Goal: Information Seeking & Learning: Learn about a topic

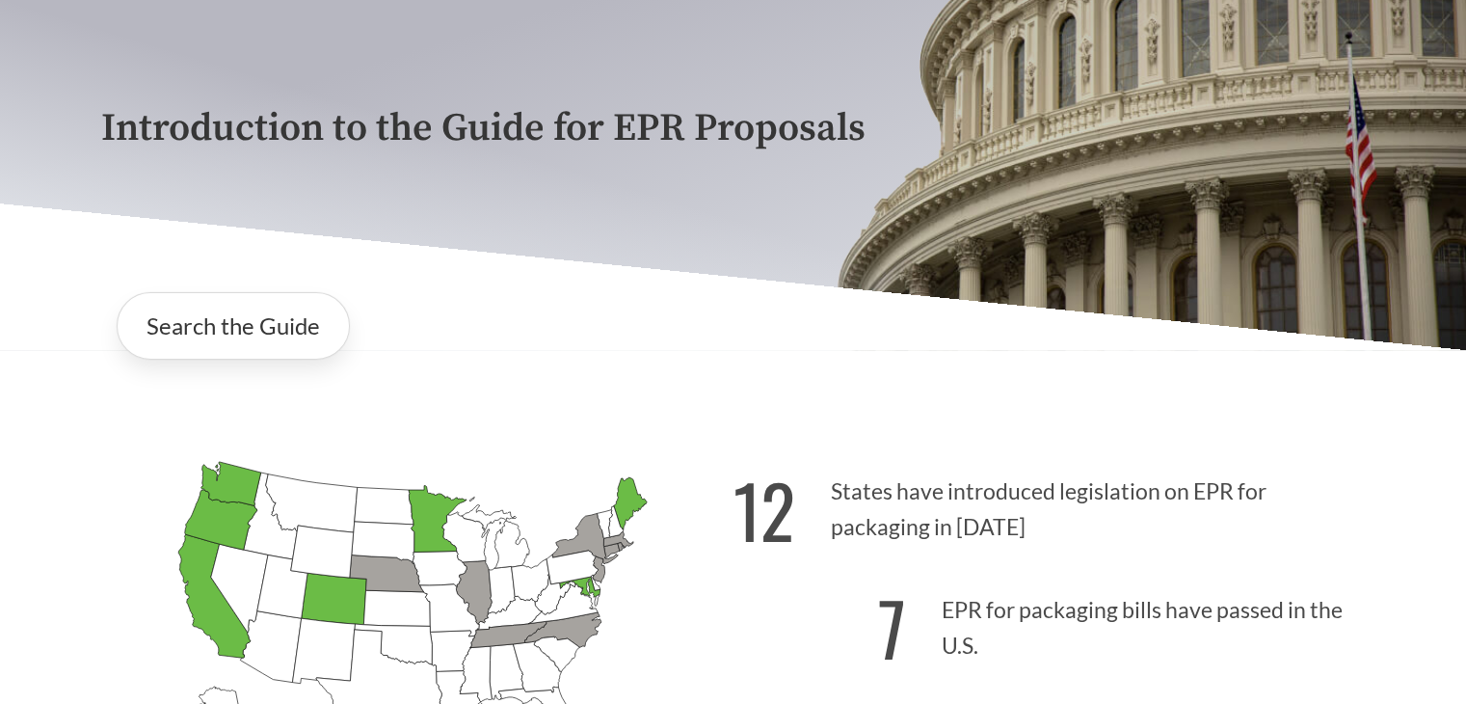
scroll to position [193, 0]
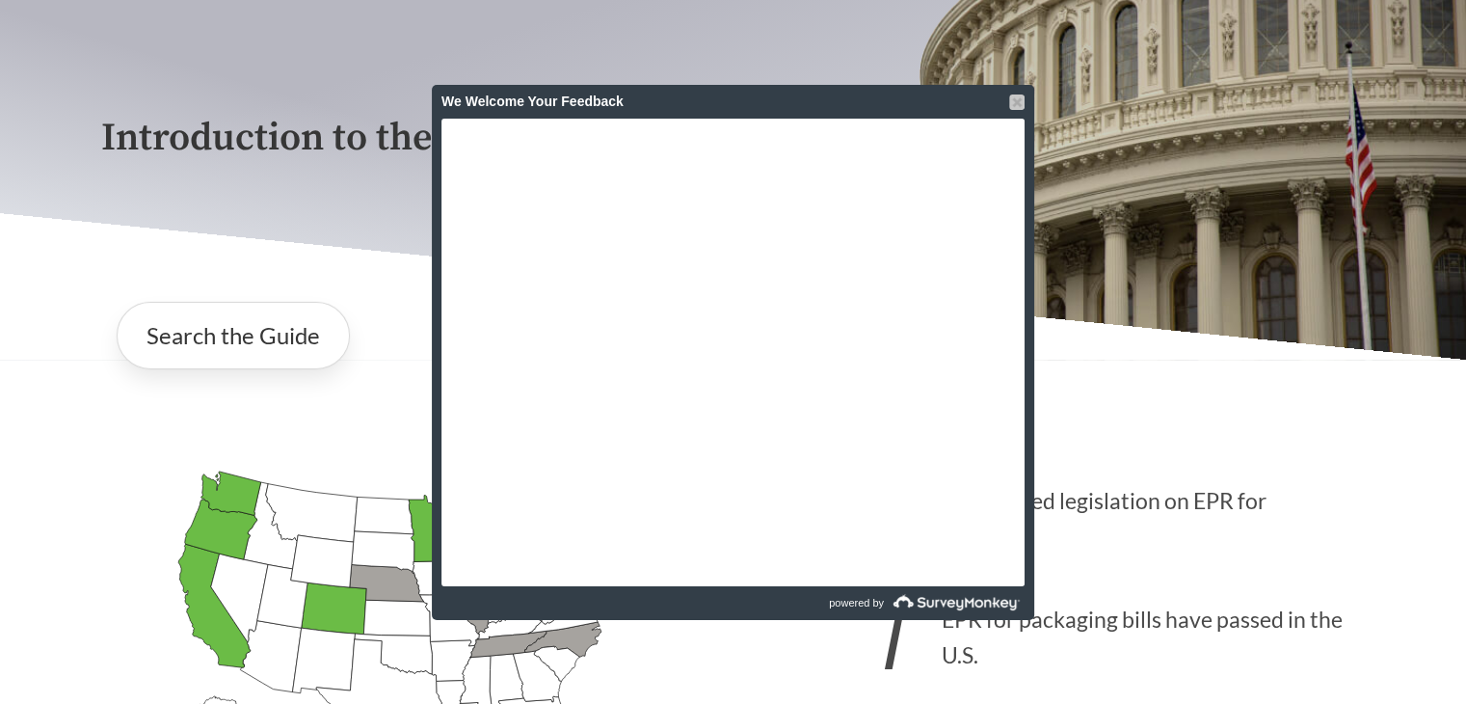
click at [1014, 96] on div at bounding box center [1016, 101] width 15 height 15
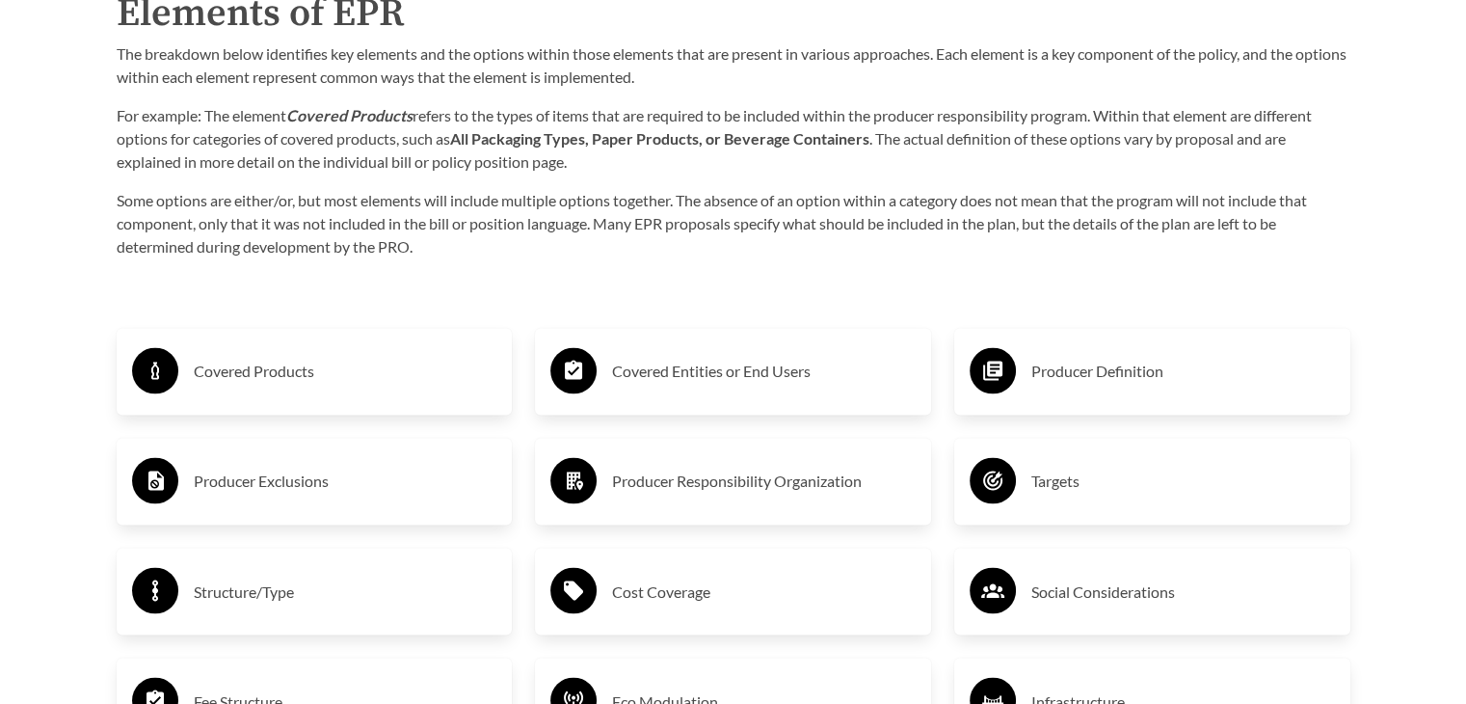
scroll to position [3181, 0]
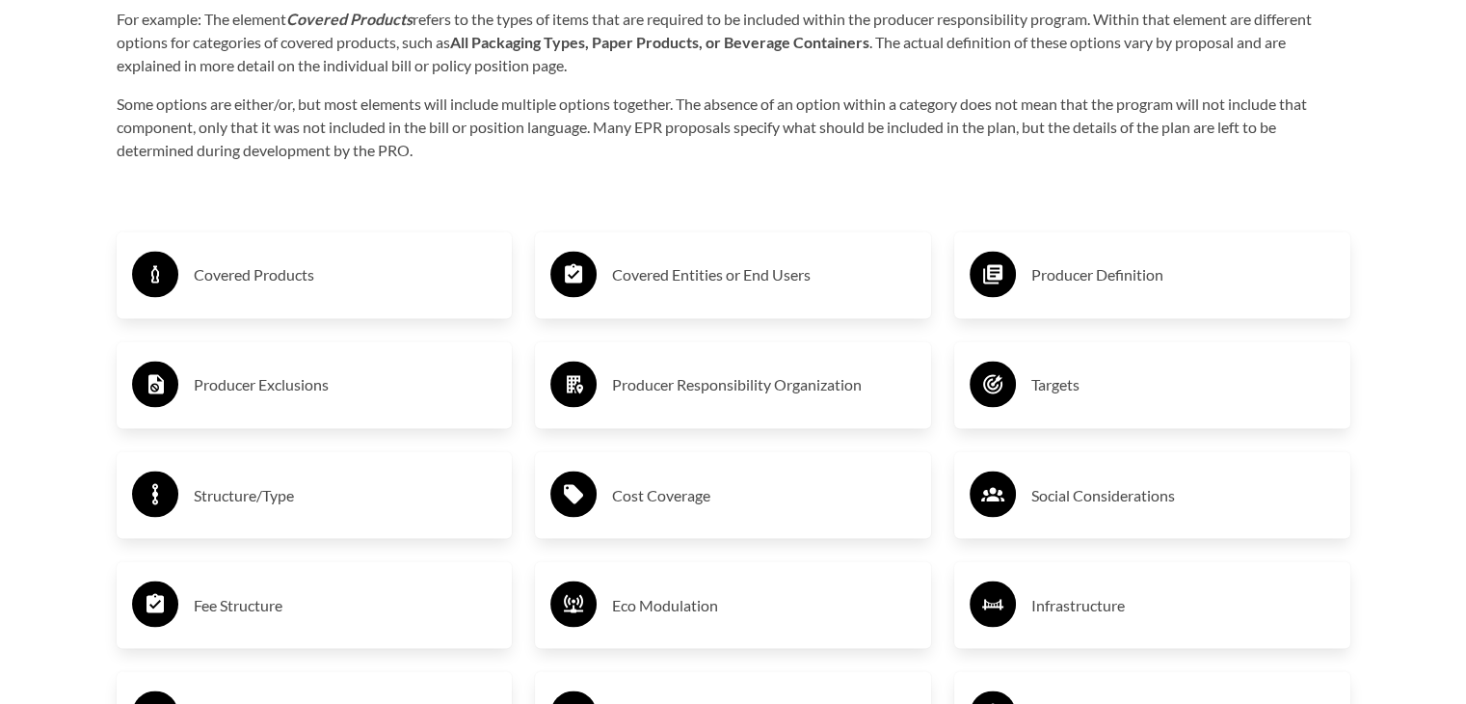
click at [278, 272] on h3 "Covered Products" at bounding box center [346, 274] width 304 height 31
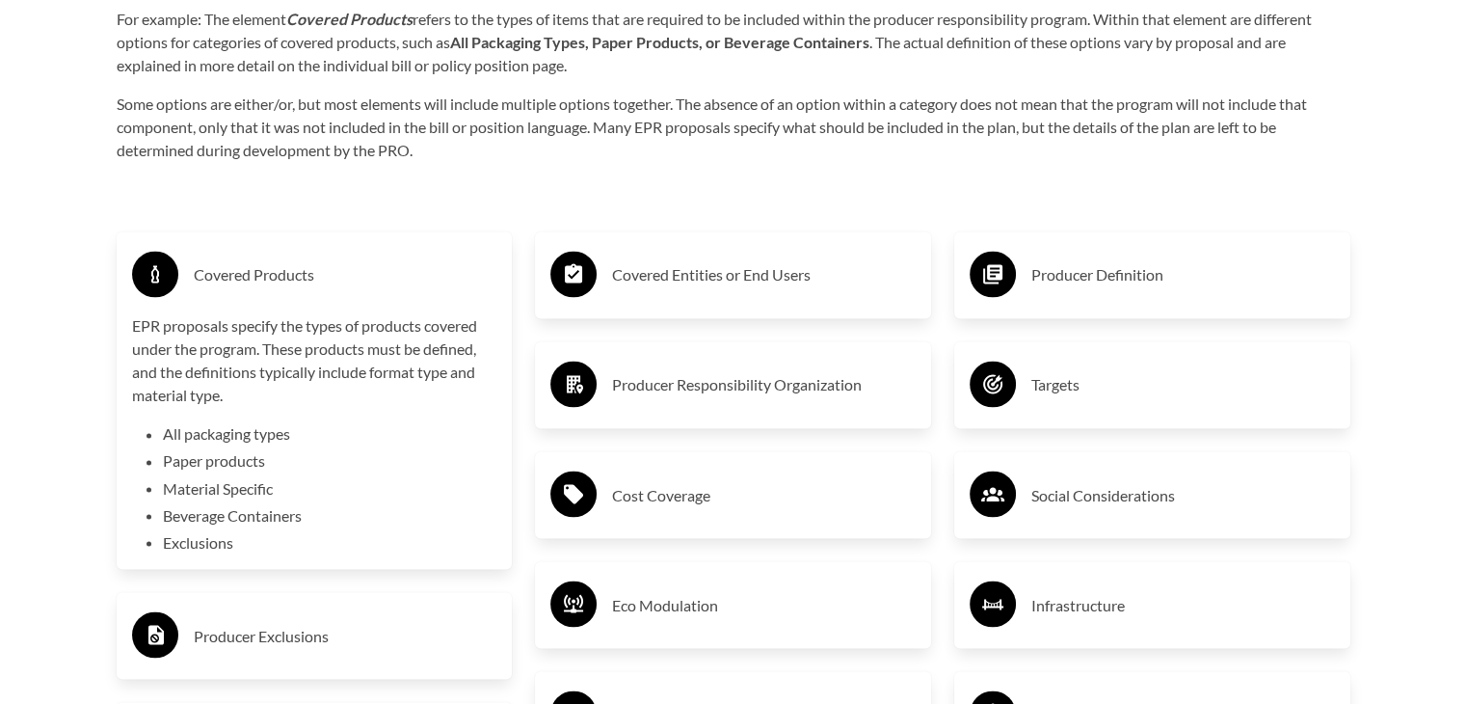
click at [278, 272] on h3 "Covered Products" at bounding box center [346, 274] width 304 height 31
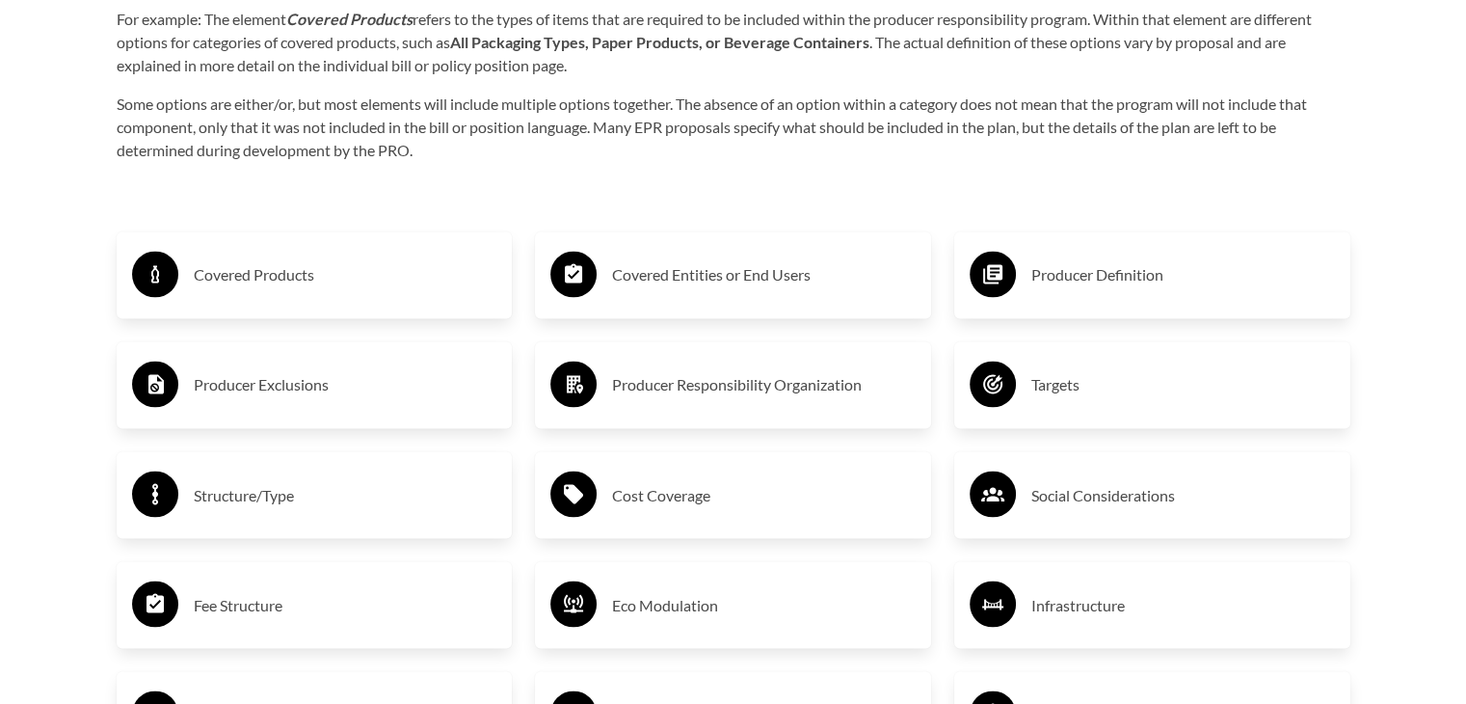
click at [314, 383] on h3 "Producer Exclusions" at bounding box center [346, 384] width 304 height 31
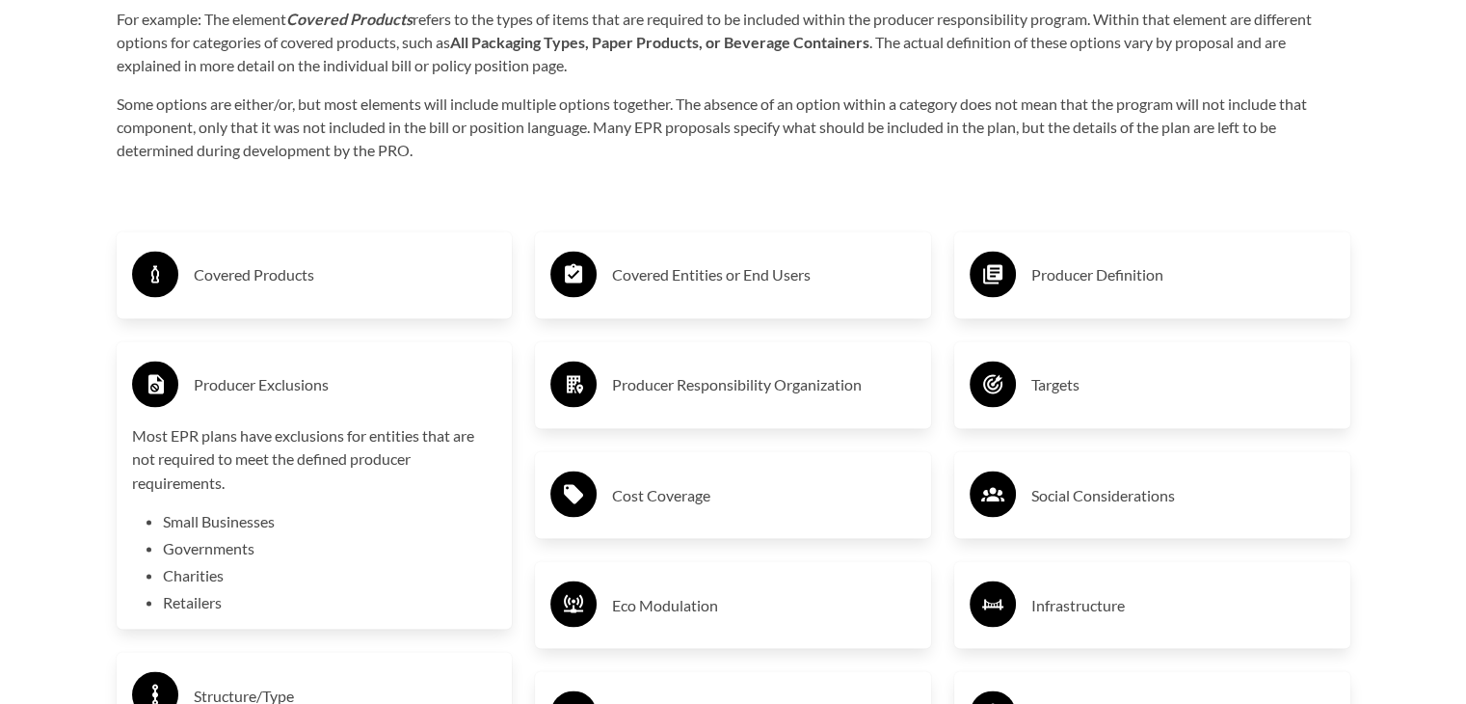
click at [314, 383] on h3 "Producer Exclusions" at bounding box center [346, 384] width 304 height 31
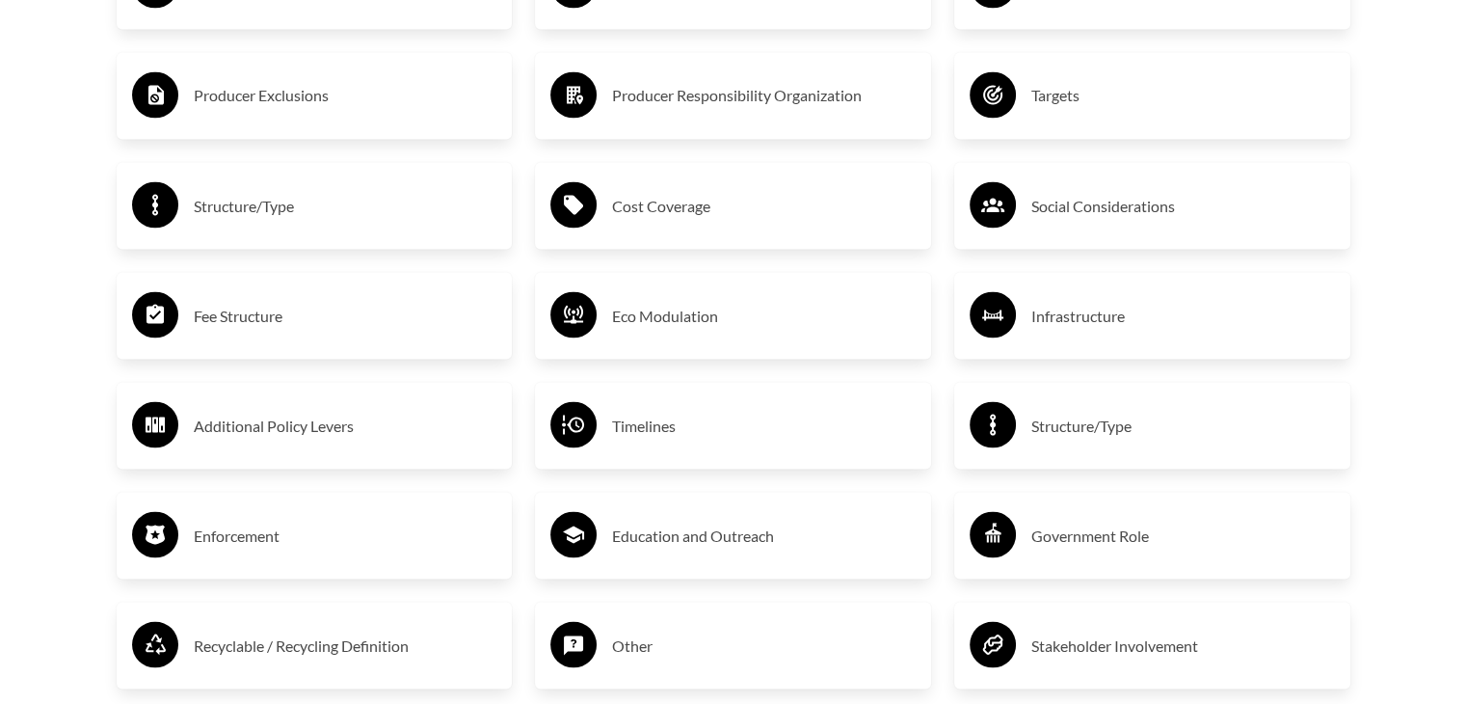
scroll to position [3374, 0]
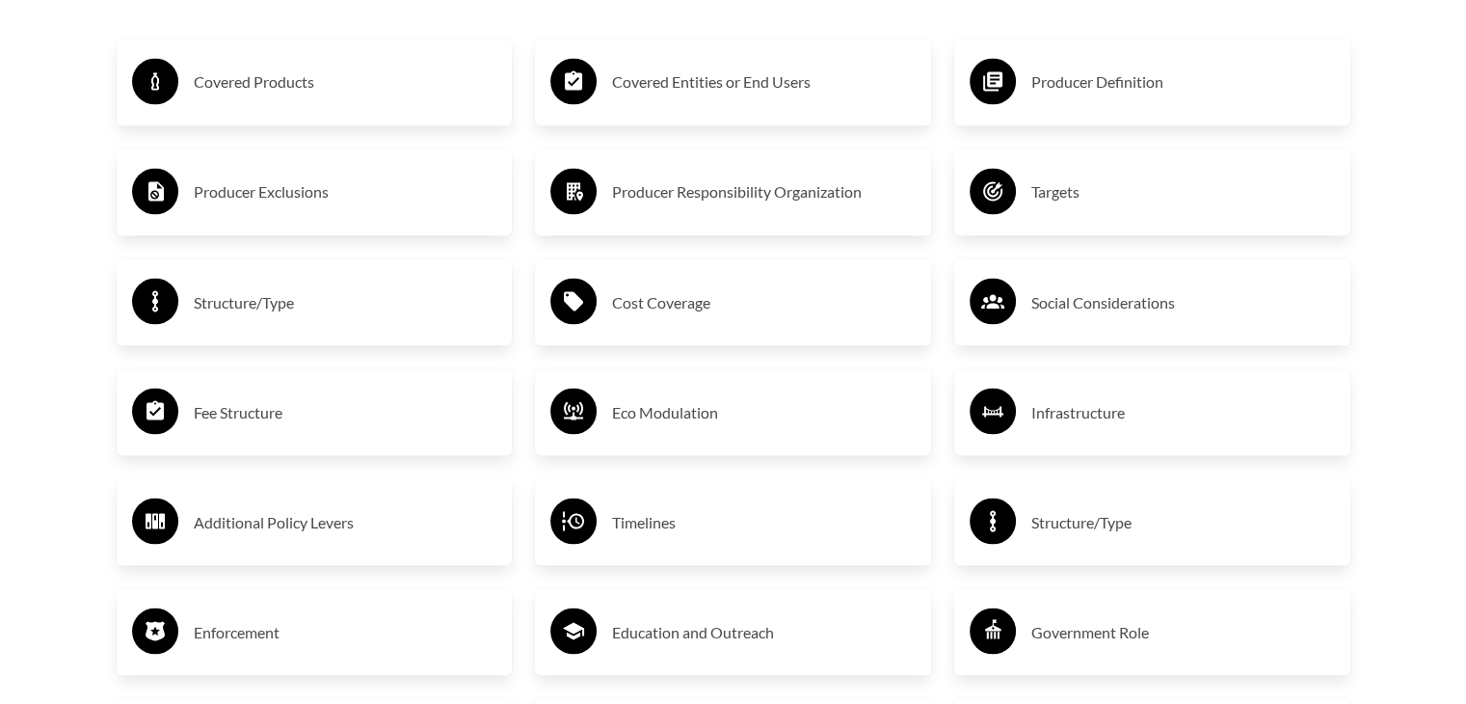
click at [752, 87] on h3 "Covered Entities or End Users" at bounding box center [764, 82] width 304 height 31
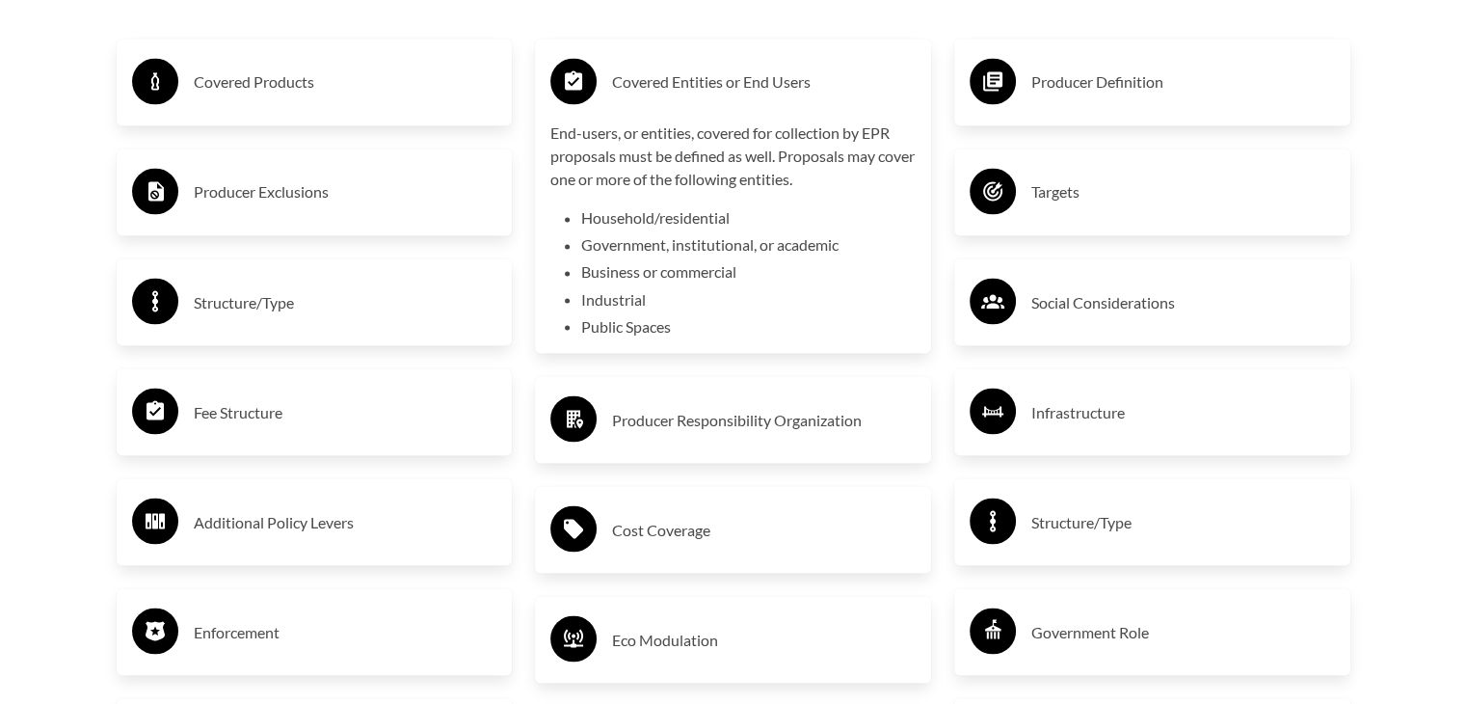
click at [1072, 86] on h3 "Producer Definition" at bounding box center [1183, 82] width 304 height 31
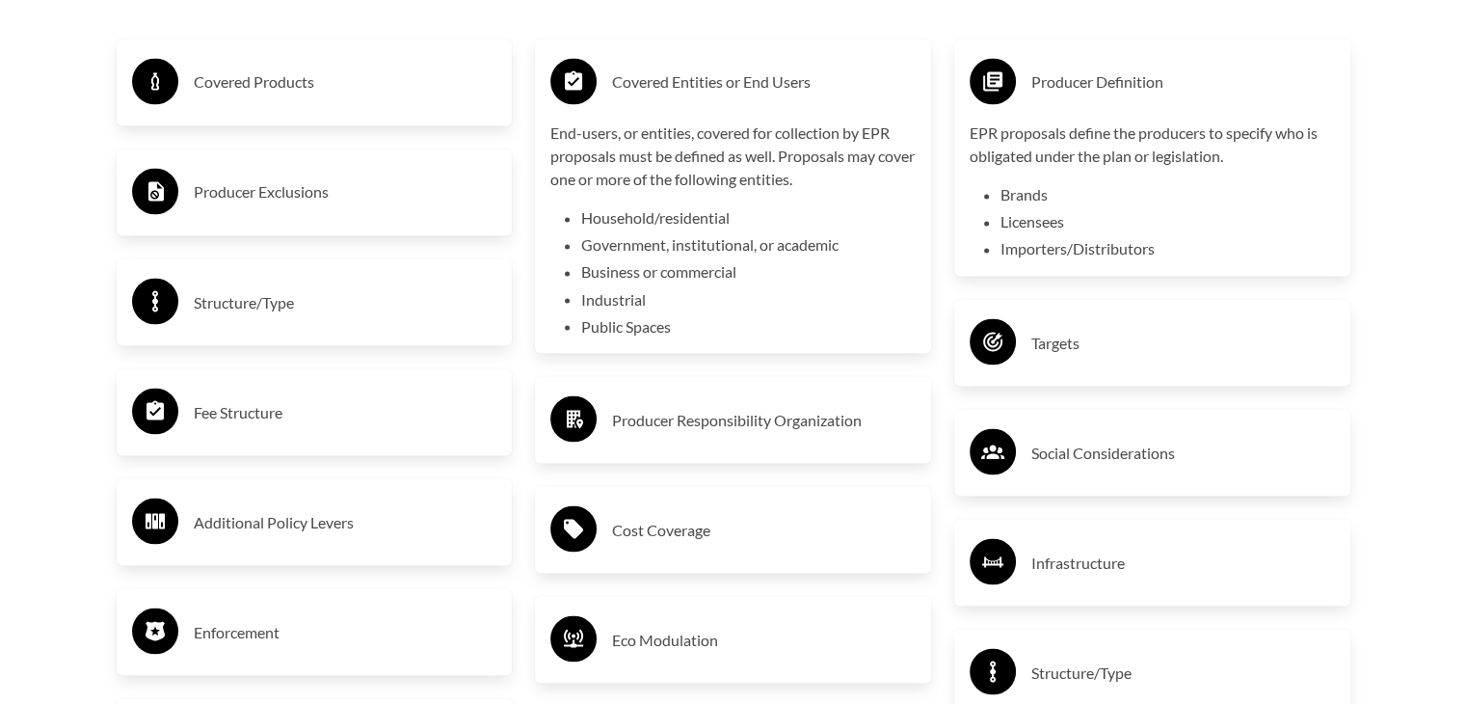
click at [832, 86] on h3 "Covered Entities or End Users" at bounding box center [764, 82] width 304 height 31
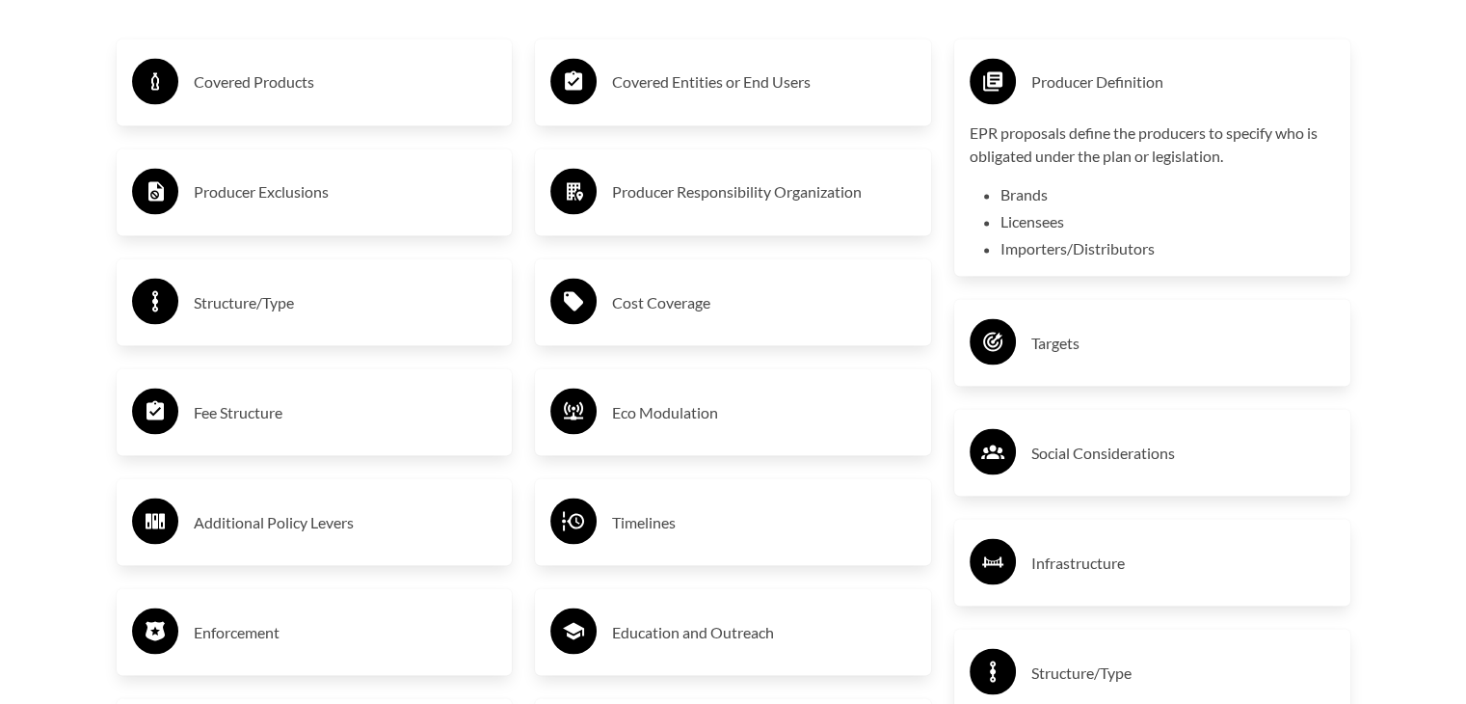
click at [1126, 86] on h3 "Producer Definition" at bounding box center [1183, 82] width 304 height 31
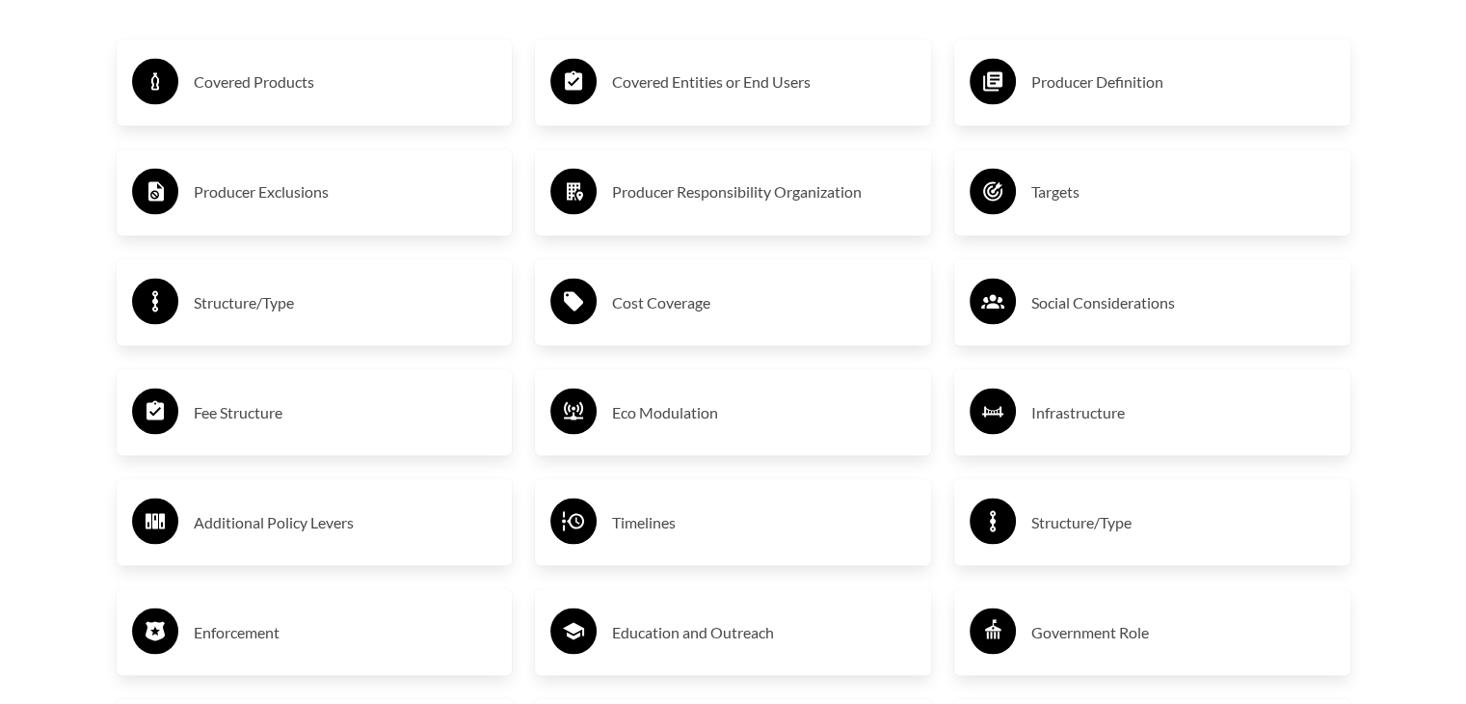
click at [1064, 189] on h3 "Targets" at bounding box center [1183, 191] width 304 height 31
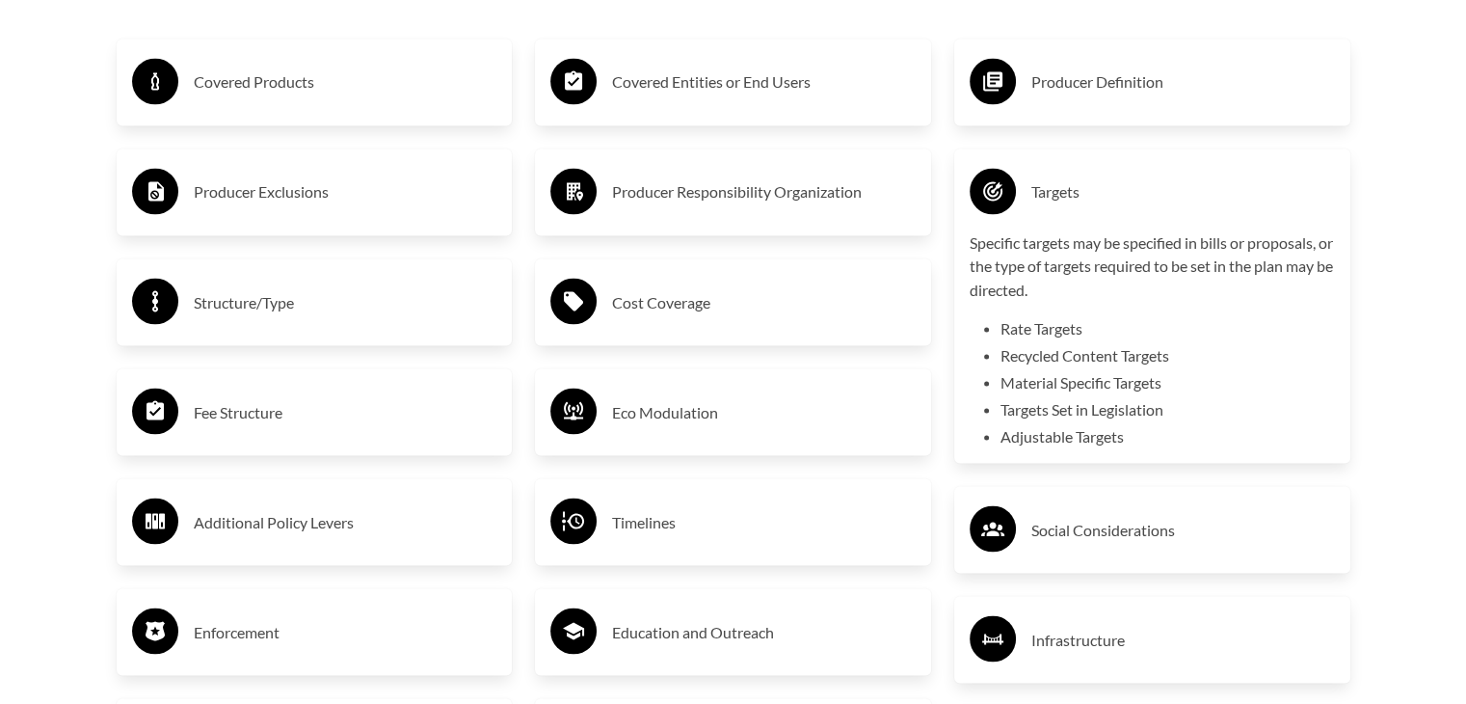
click at [1064, 189] on h3 "Targets" at bounding box center [1183, 191] width 304 height 31
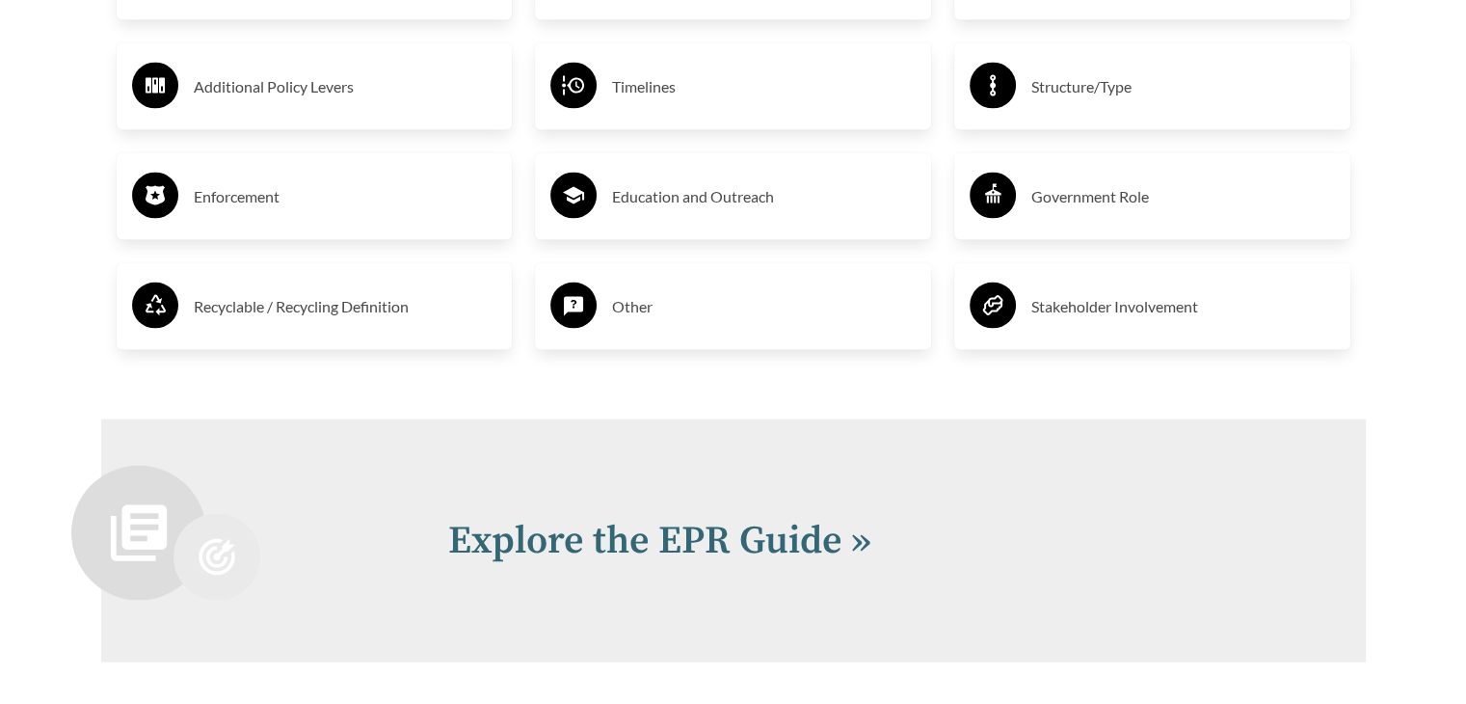
scroll to position [4241, 0]
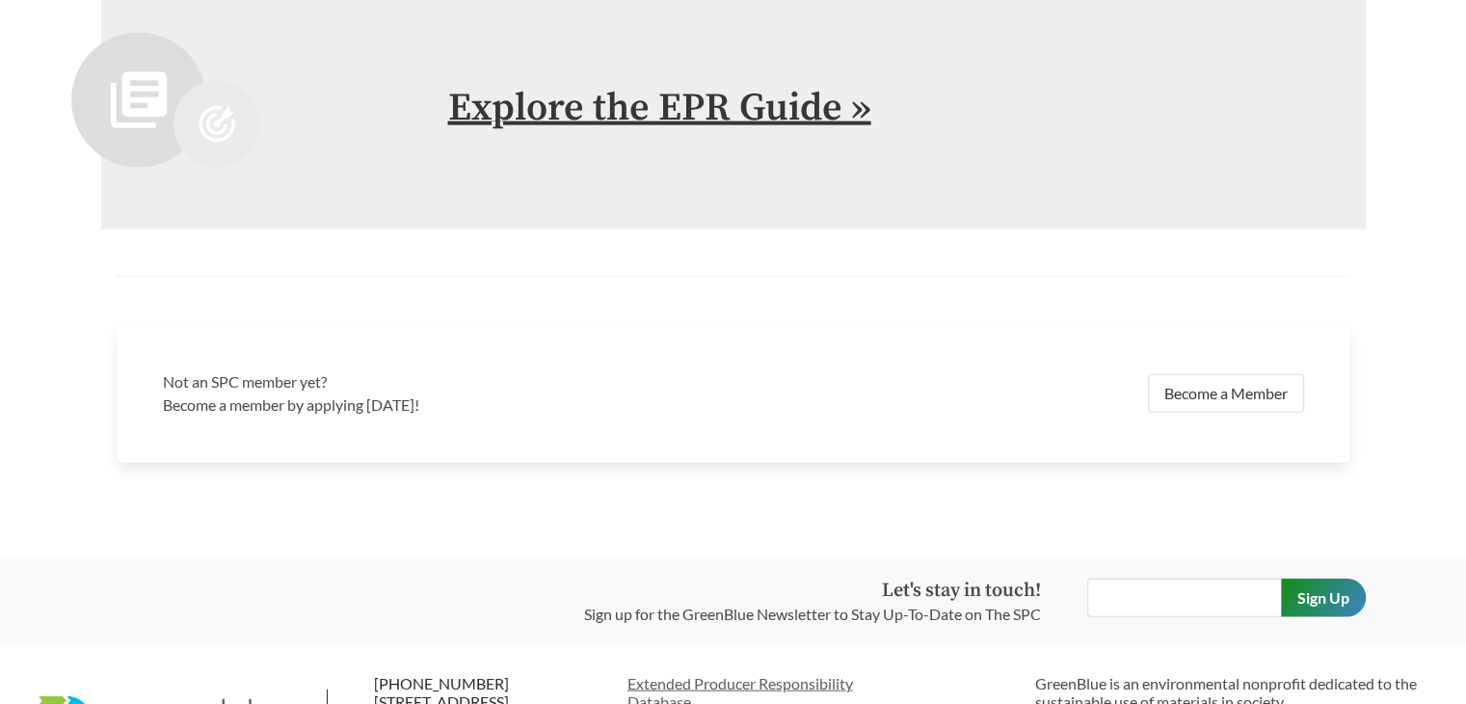
click at [860, 113] on link "Explore the EPR Guide »" at bounding box center [659, 108] width 423 height 48
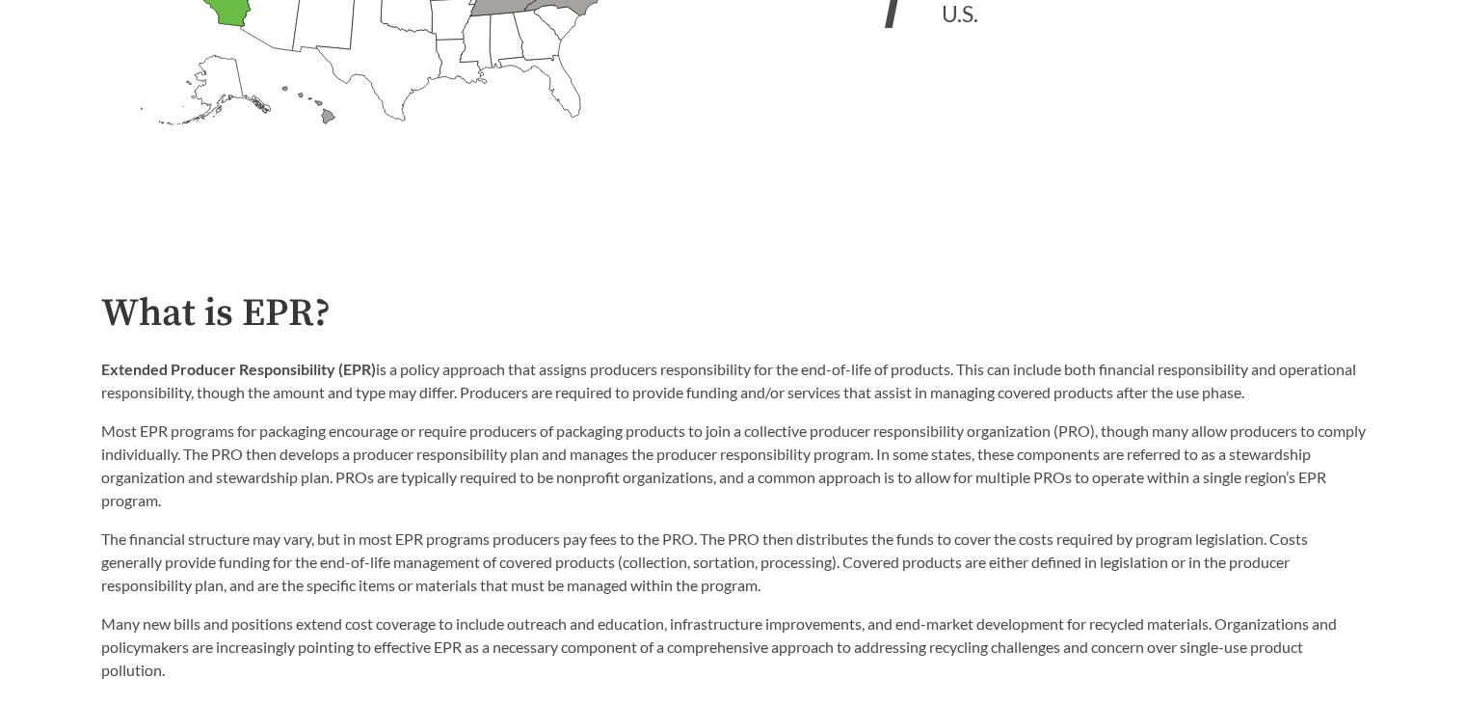
scroll to position [867, 0]
